Goal: Task Accomplishment & Management: Manage account settings

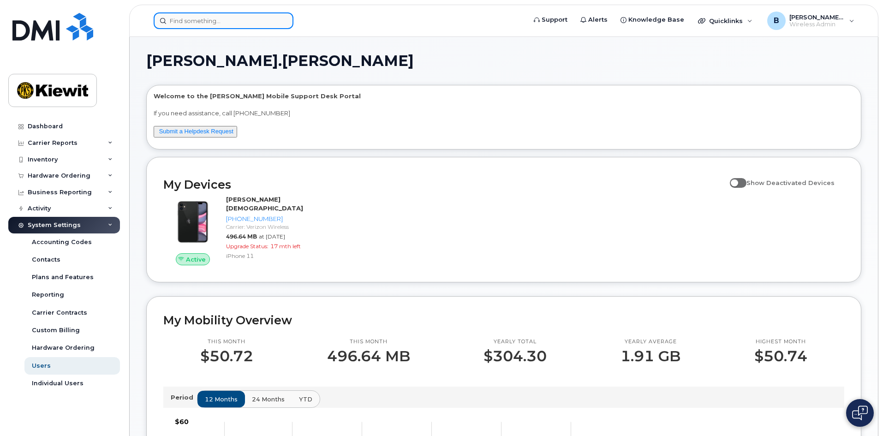
click at [185, 18] on input at bounding box center [224, 20] width 140 height 17
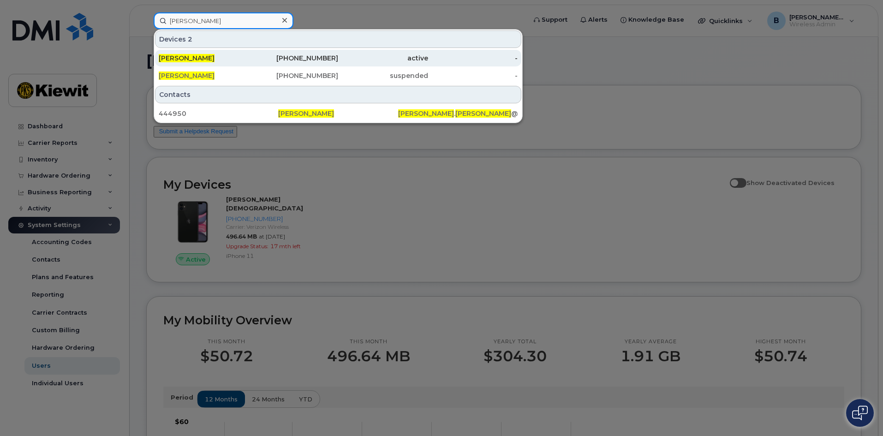
type input "donald wellman"
click at [213, 59] on span "[PERSON_NAME]" at bounding box center [187, 58] width 56 height 8
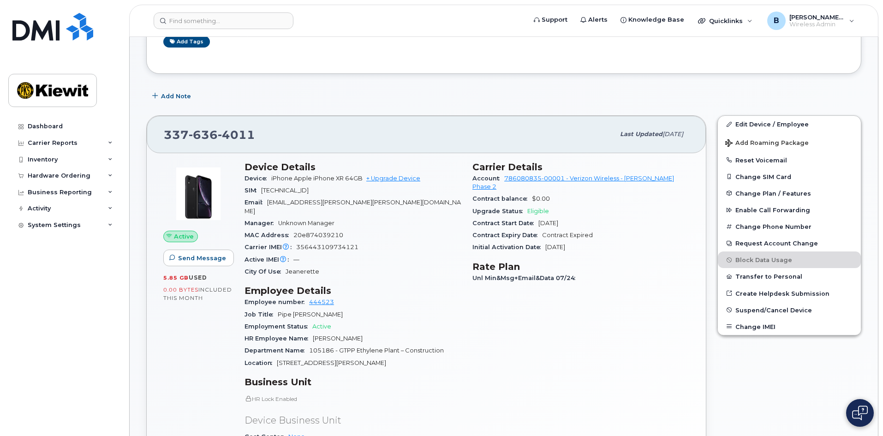
scroll to position [92, 0]
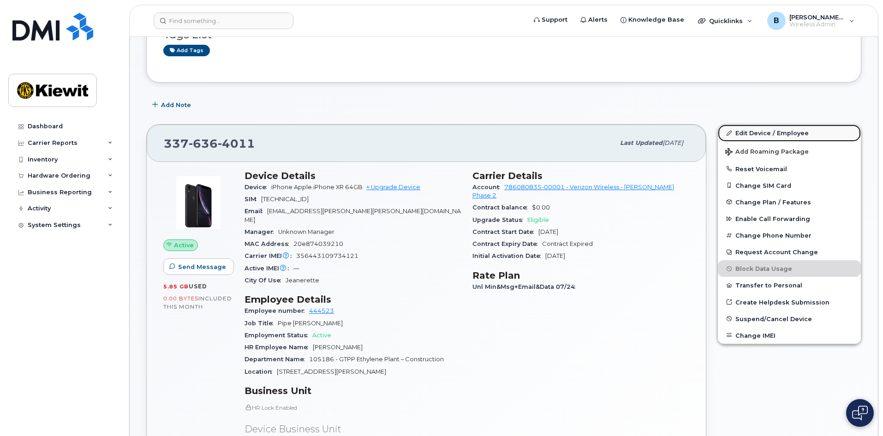
click at [754, 134] on link "Edit Device / Employee" at bounding box center [789, 133] width 143 height 17
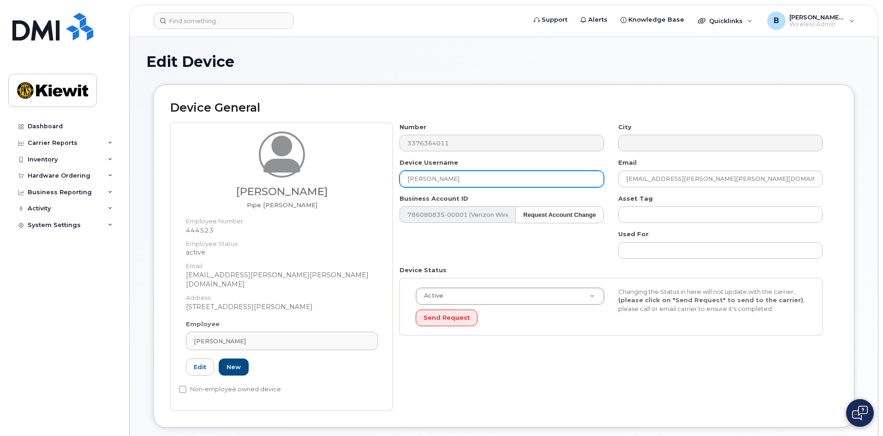
drag, startPoint x: 482, startPoint y: 178, endPoint x: 383, endPoint y: 190, distance: 99.9
click at [383, 190] on div "Diego Juarez Pipe Foreman Employee Number: 444523 Employee Status: active Email…" at bounding box center [503, 267] width 667 height 288
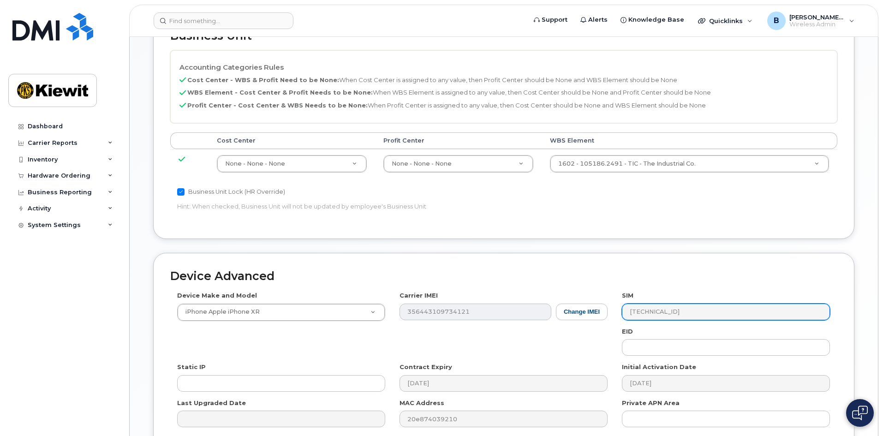
scroll to position [512, 0]
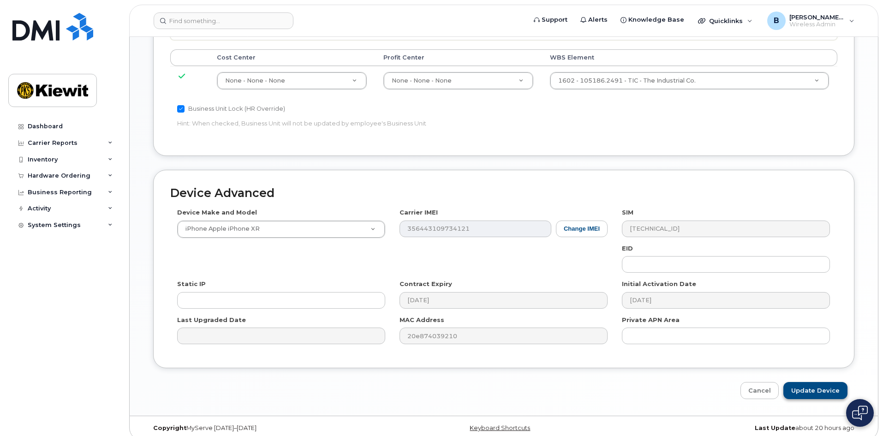
type input "DIEGO JUAREZ"
click at [815, 383] on input "Update Device" at bounding box center [815, 390] width 64 height 17
type input "Saving..."
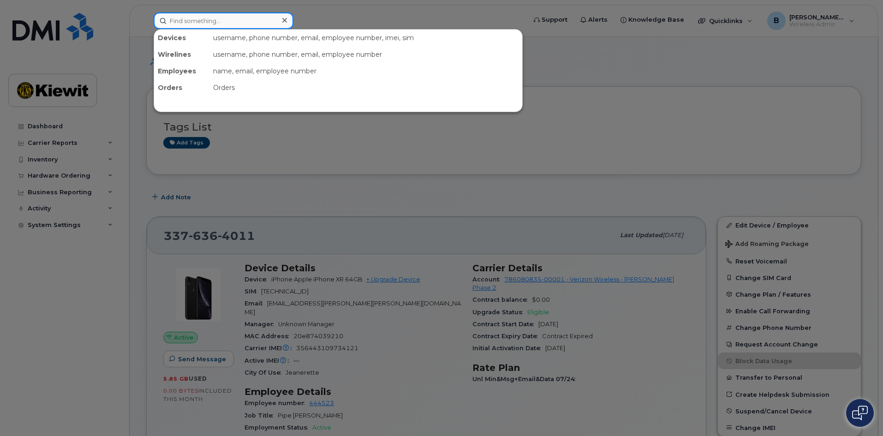
click at [215, 22] on input at bounding box center [224, 20] width 140 height 17
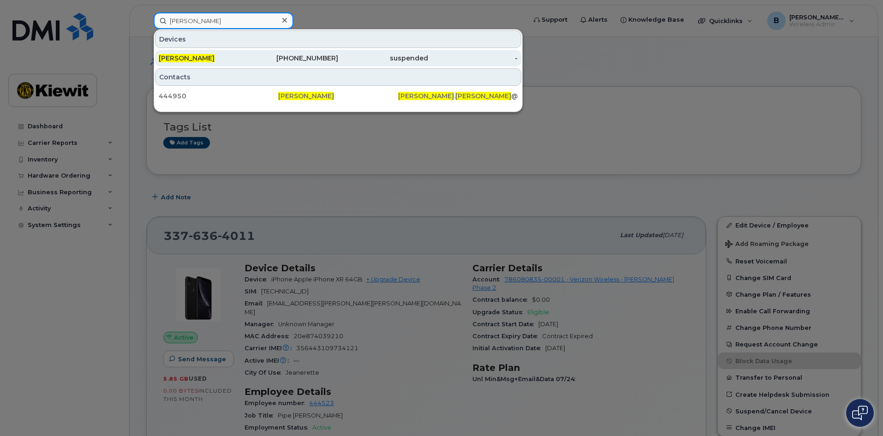
type input "[PERSON_NAME]"
click at [213, 56] on span "[PERSON_NAME]" at bounding box center [187, 58] width 56 height 8
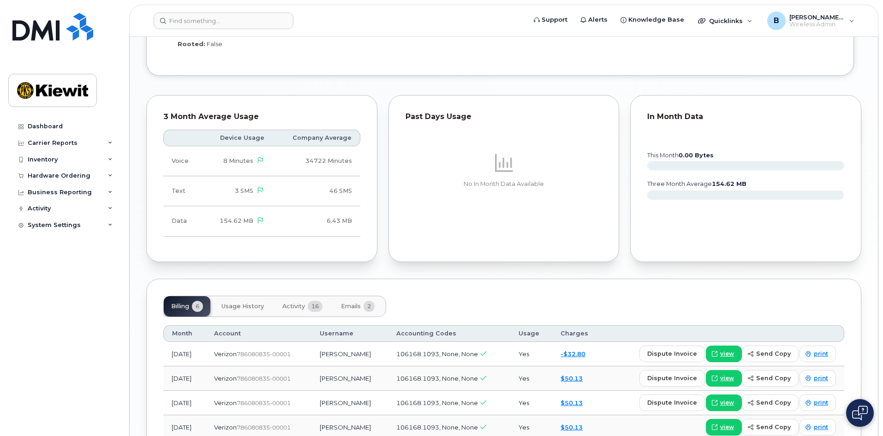
scroll to position [756, 0]
